Goal: Information Seeking & Learning: Learn about a topic

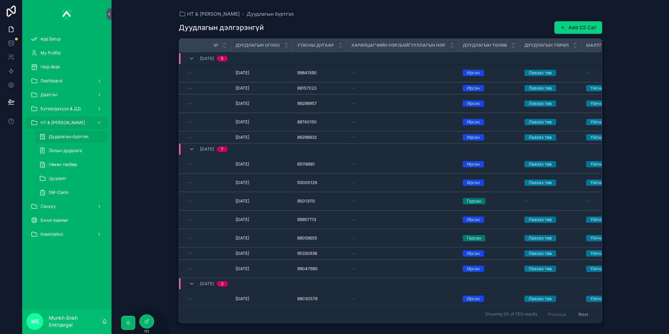
click at [67, 94] on div "Даатгал" at bounding box center [67, 94] width 73 height 11
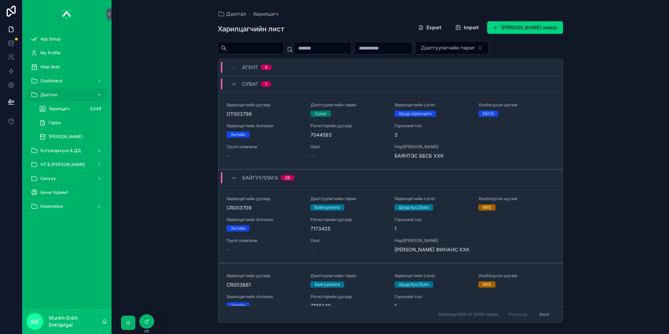
click at [62, 153] on span "Бүтээгдэхүүн & ДД" at bounding box center [60, 151] width 40 height 6
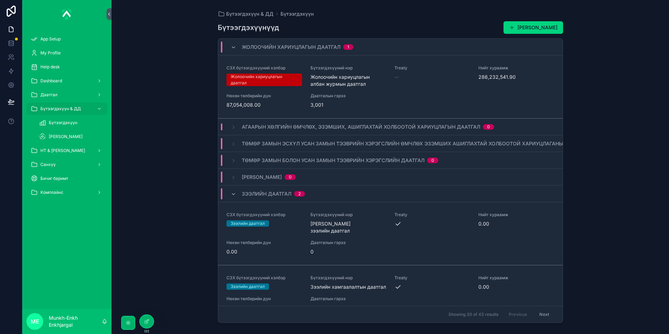
click at [78, 126] on div "Бүтээгдэхүүн" at bounding box center [71, 122] width 64 height 11
click at [66, 120] on span "Бүтээгдэхүүн" at bounding box center [63, 123] width 29 height 6
click at [62, 122] on span "Бүтээгдэхүүн" at bounding box center [63, 123] width 29 height 6
click at [309, 46] on span "Жолоочийн хариуцлагын даатгал" at bounding box center [291, 47] width 99 height 7
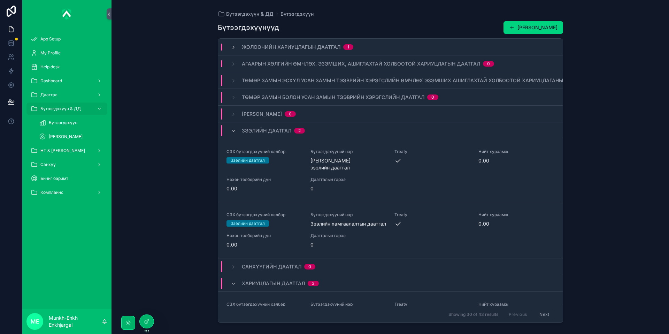
click at [268, 134] on span "Зээлийн даатгал" at bounding box center [267, 130] width 50 height 7
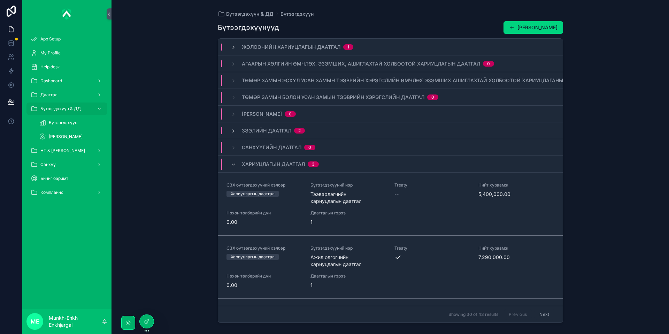
click at [259, 162] on span "Хариуцлагын даатгал" at bounding box center [273, 164] width 63 height 7
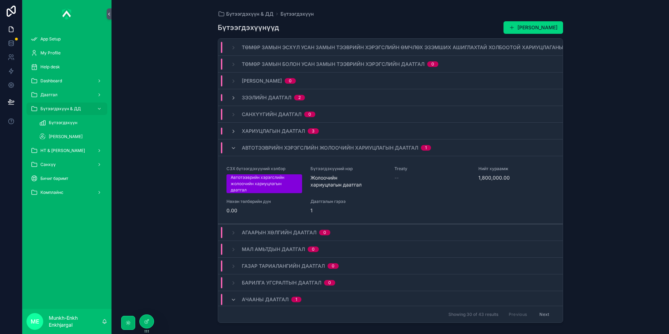
scroll to position [35, 0]
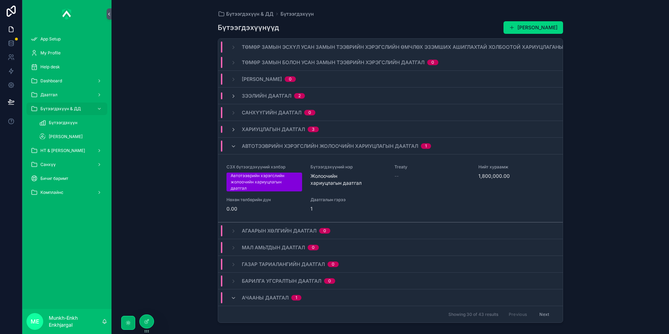
click at [257, 146] on span "Автотээврийн хэрэгслийн жолоочийн хариуцлагын даатгал" at bounding box center [330, 146] width 176 height 7
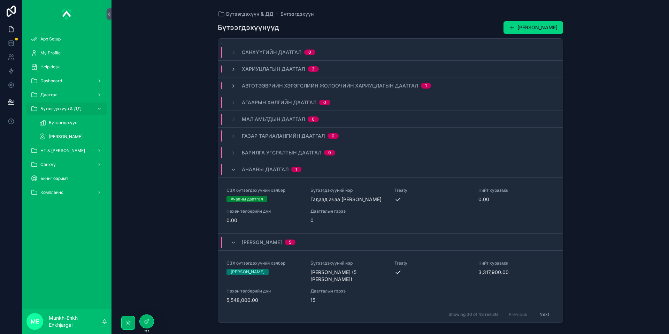
scroll to position [129, 0]
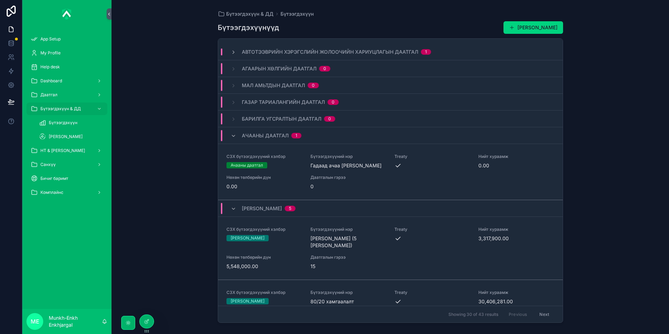
click at [255, 140] on div "Ачааны даатгал 1" at bounding box center [272, 135] width 60 height 11
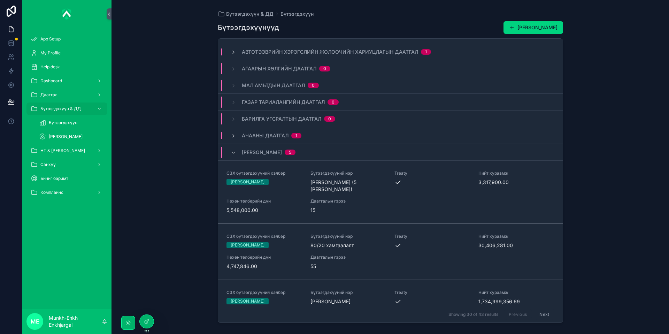
click at [257, 154] on span "[PERSON_NAME]" at bounding box center [262, 152] width 40 height 7
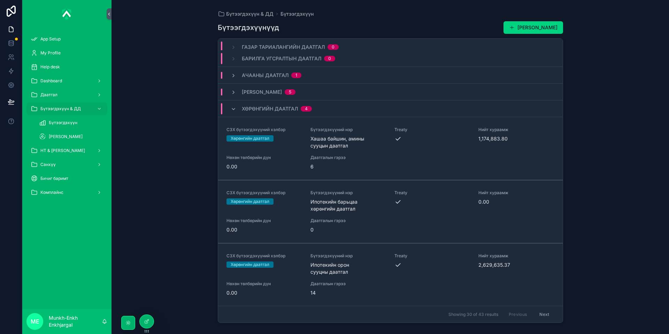
click at [272, 105] on span "Хөрөнгийн даатгал" at bounding box center [270, 108] width 56 height 7
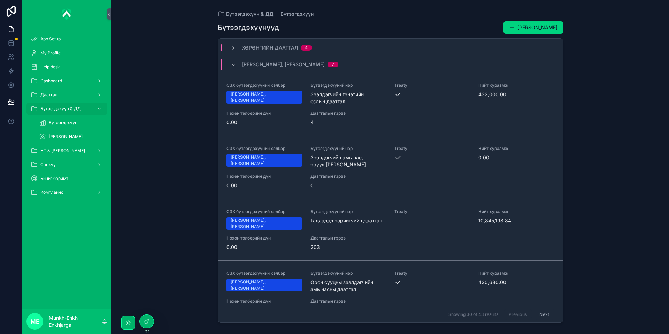
scroll to position [251, 0]
click at [307, 62] on span "[PERSON_NAME], [PERSON_NAME]" at bounding box center [283, 64] width 83 height 7
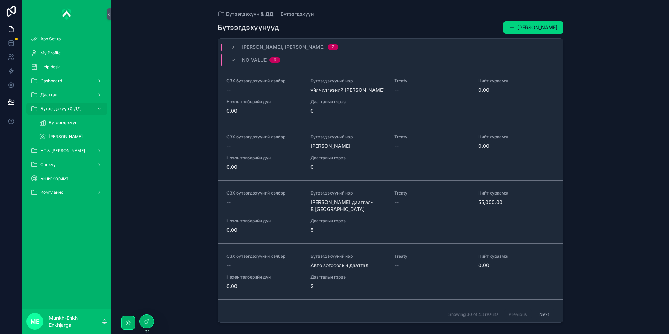
click at [266, 58] on span "No value" at bounding box center [254, 59] width 25 height 7
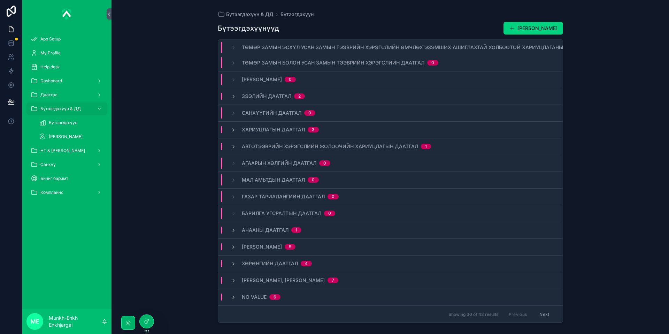
scroll to position [0, 0]
